Goal: Navigation & Orientation: Find specific page/section

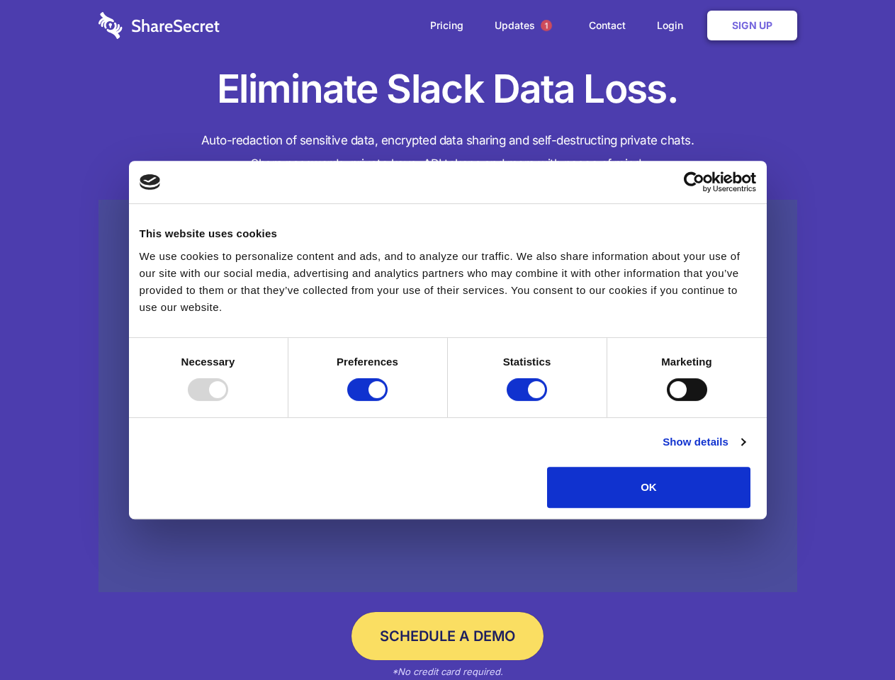
click at [228, 401] on div at bounding box center [208, 389] width 40 height 23
click at [388, 401] on input "Preferences" at bounding box center [367, 389] width 40 height 23
checkbox input "false"
click at [528, 401] on input "Statistics" at bounding box center [527, 389] width 40 height 23
checkbox input "false"
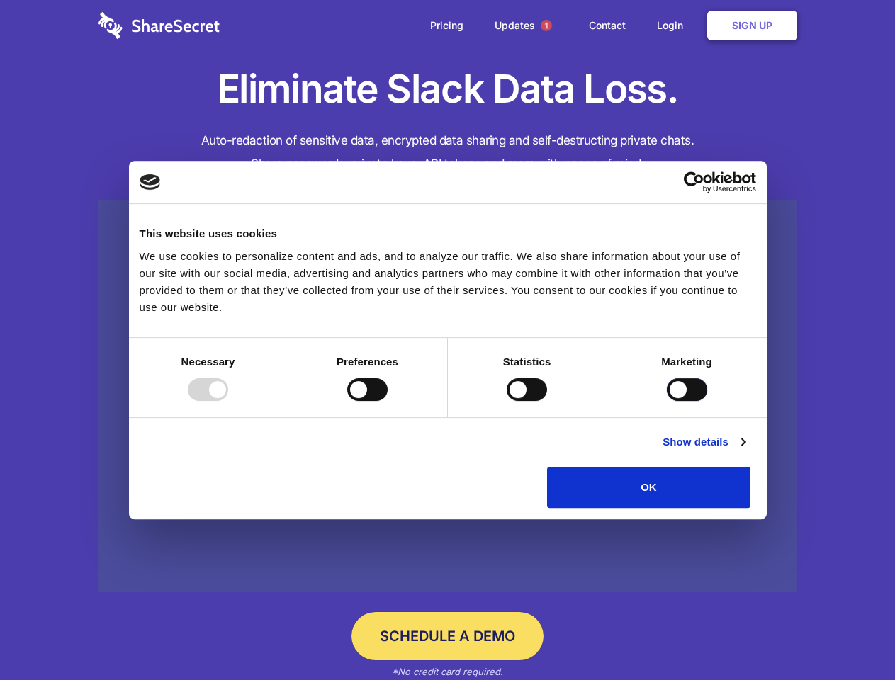
click at [667, 401] on input "Marketing" at bounding box center [687, 389] width 40 height 23
checkbox input "true"
click at [745, 451] on link "Show details" at bounding box center [703, 442] width 82 height 17
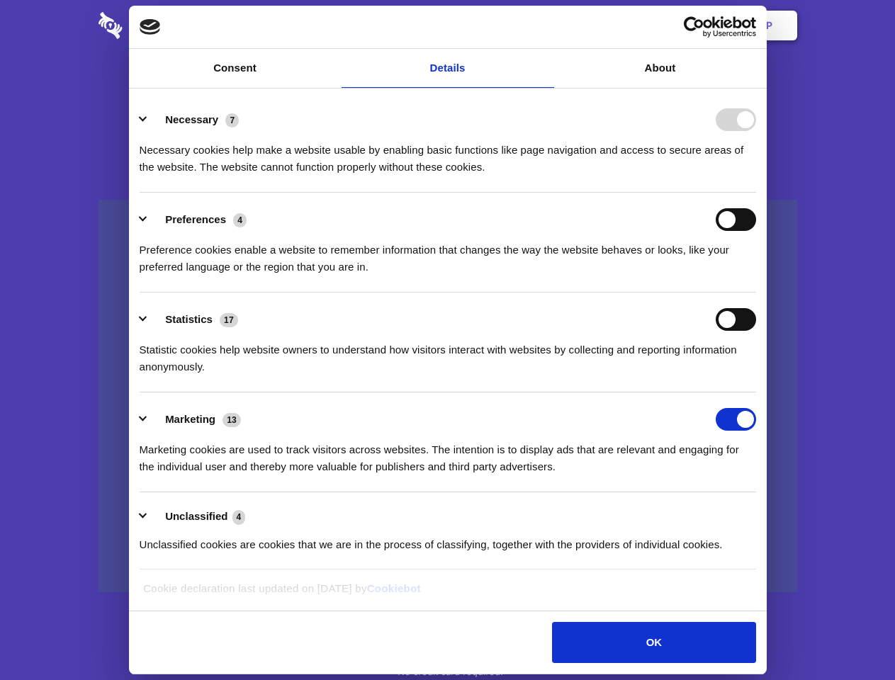
click at [756, 193] on li "Necessary 7 Necessary cookies help make a website usable by enabling basic func…" at bounding box center [448, 143] width 616 height 100
click at [545, 26] on span "1" at bounding box center [546, 25] width 11 height 11
